Goal: Task Accomplishment & Management: Manage account settings

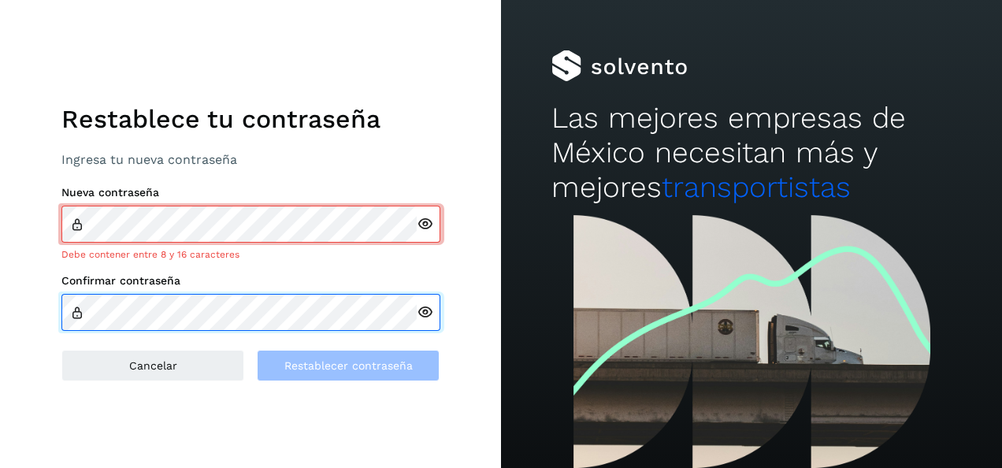
click at [243, 289] on div "Confirmar contraseña" at bounding box center [250, 302] width 378 height 57
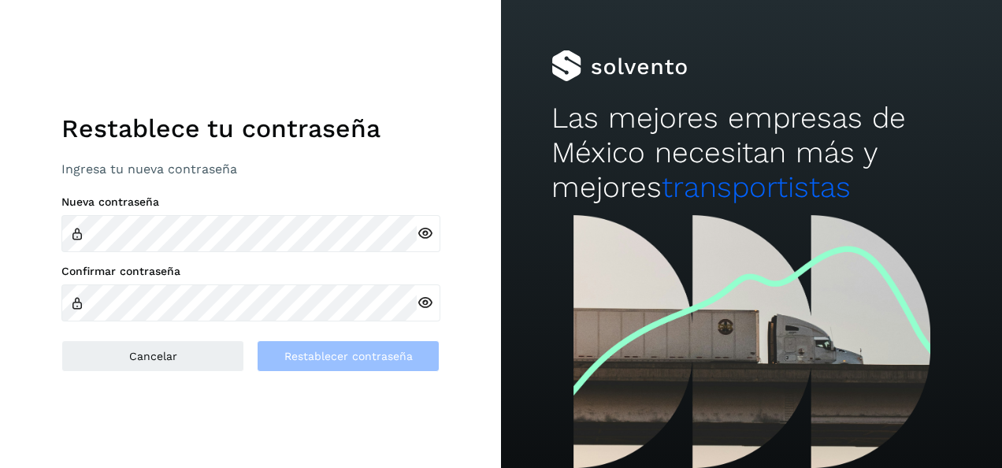
click at [425, 230] on icon at bounding box center [425, 233] width 17 height 17
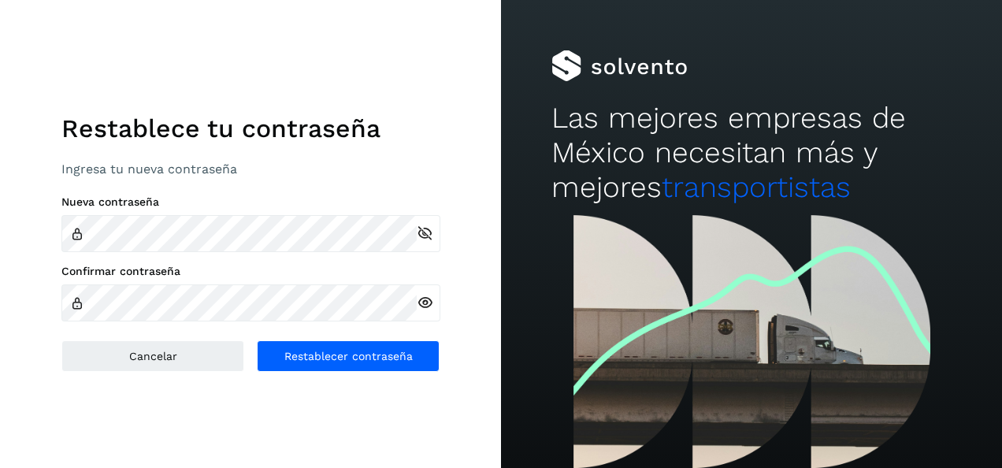
click at [425, 303] on icon at bounding box center [425, 303] width 17 height 17
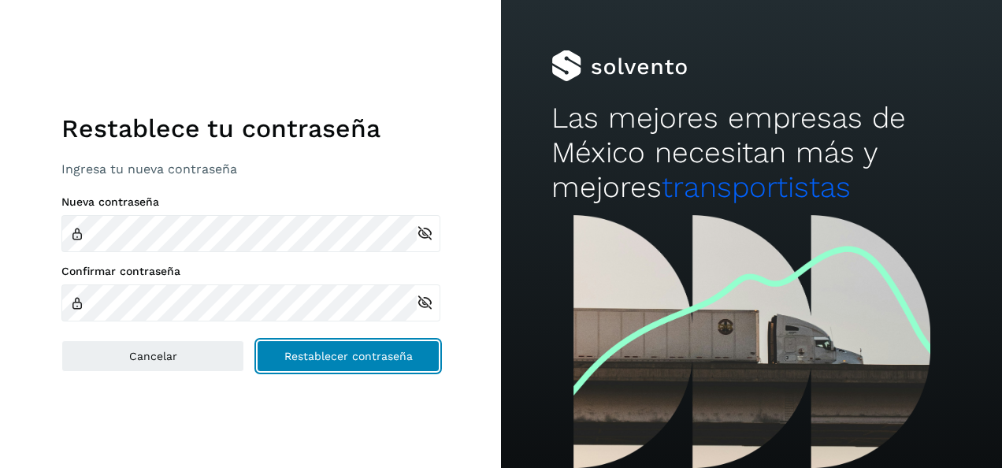
click at [353, 358] on span "Restablecer contraseña" at bounding box center [348, 356] width 128 height 11
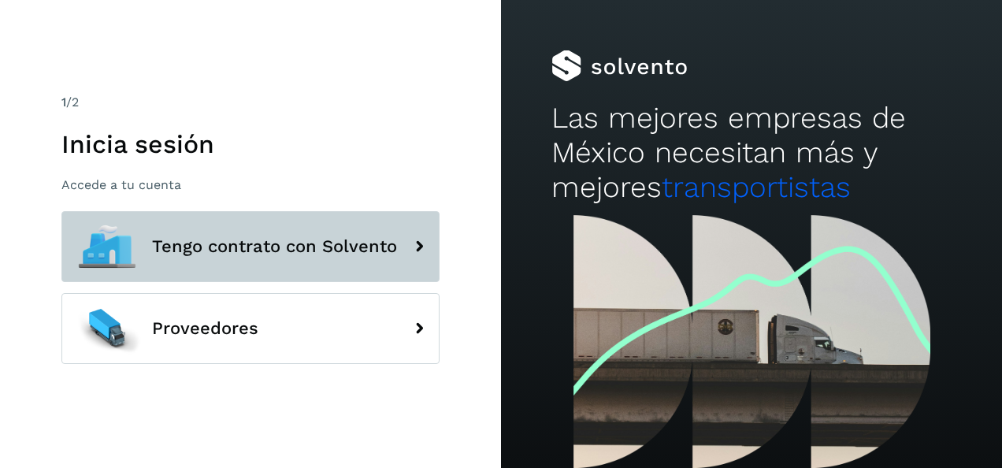
click at [351, 246] on span "Tengo contrato con Solvento" at bounding box center [274, 246] width 245 height 19
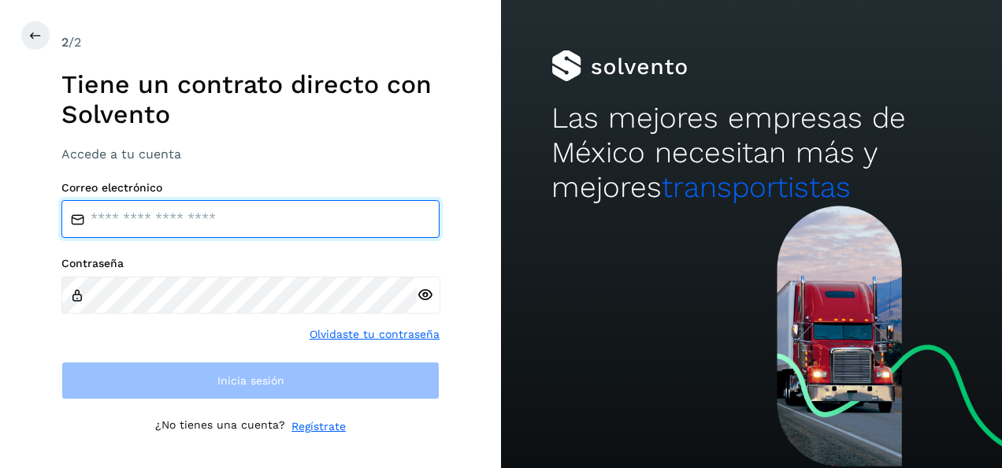
click at [329, 220] on input "email" at bounding box center [250, 219] width 378 height 38
type input "**********"
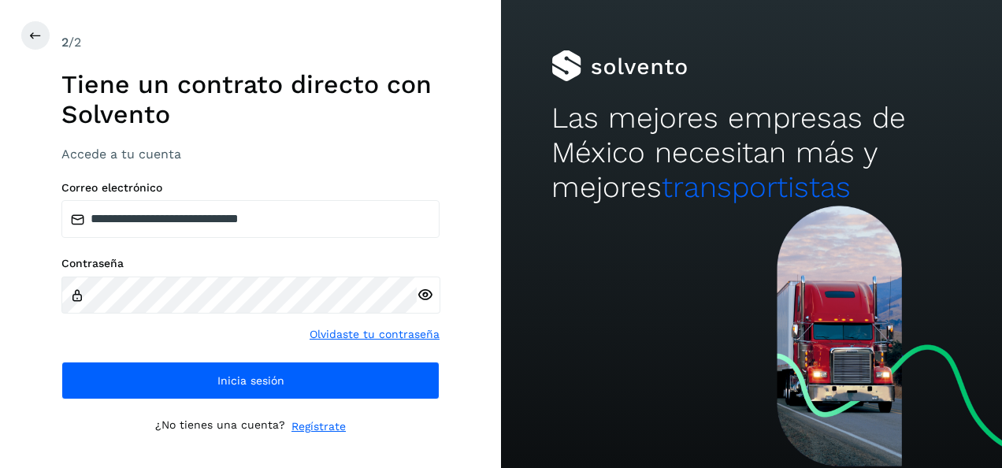
click at [425, 298] on icon at bounding box center [425, 295] width 17 height 17
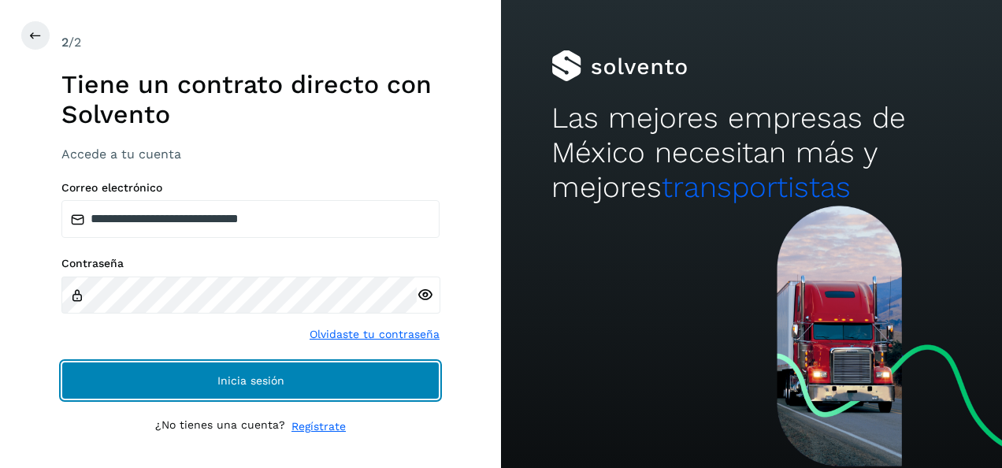
click at [359, 384] on button "Inicia sesión" at bounding box center [250, 381] width 378 height 38
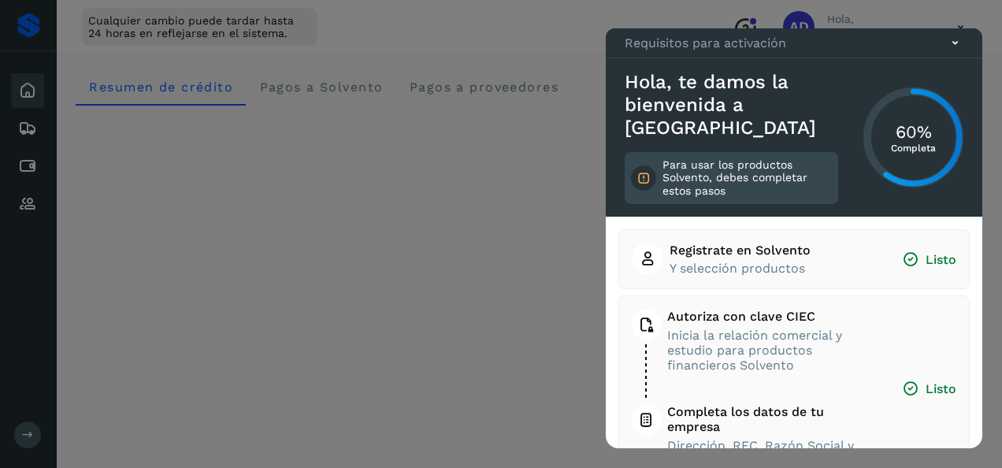
click at [956, 51] on icon at bounding box center [955, 43] width 17 height 17
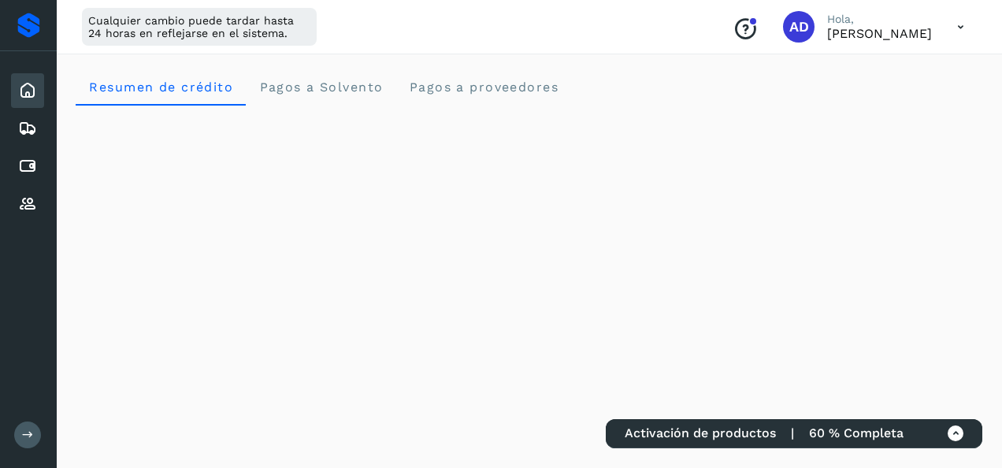
click at [958, 30] on icon at bounding box center [961, 27] width 32 height 32
click at [893, 66] on div "Documentación" at bounding box center [883, 71] width 188 height 30
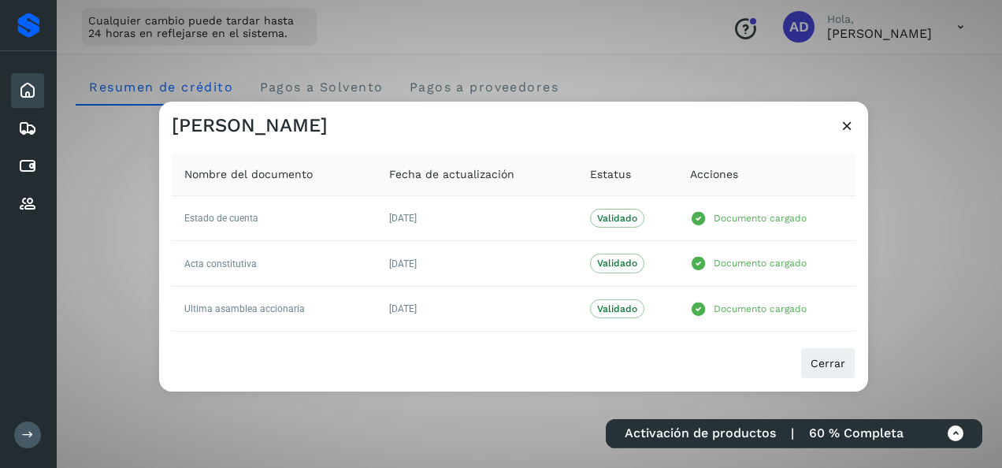
click at [849, 125] on icon at bounding box center [847, 125] width 17 height 17
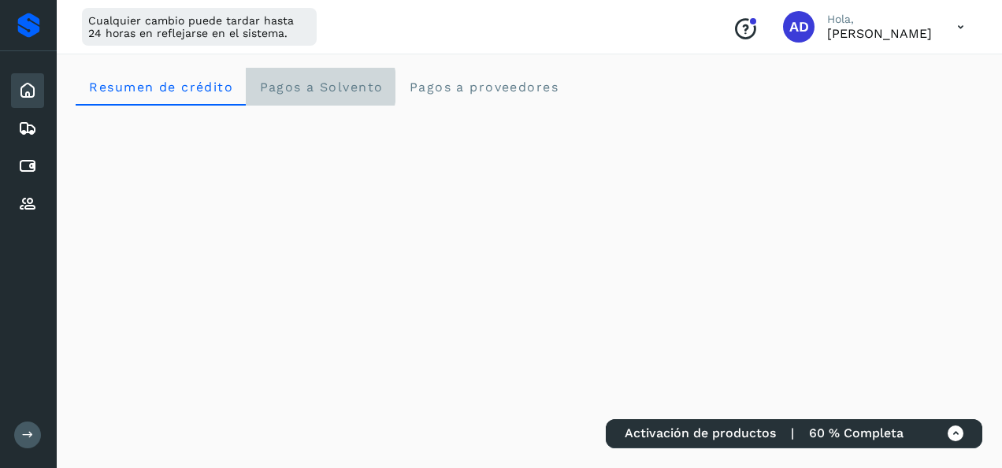
click at [336, 88] on span "Pagos a Solvento" at bounding box center [320, 87] width 124 height 15
